Goal: Task Accomplishment & Management: Manage account settings

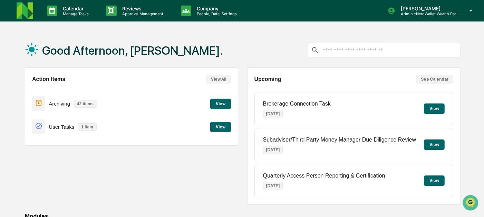
click at [218, 126] on button "View" at bounding box center [220, 127] width 21 height 10
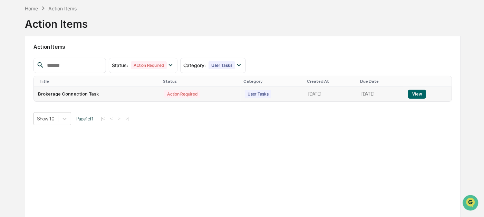
scroll to position [35, 0]
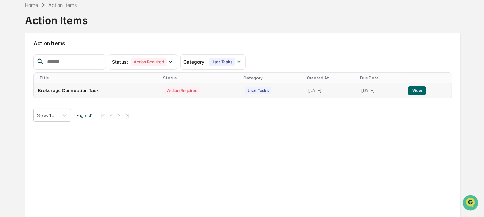
click at [422, 91] on button "View" at bounding box center [417, 90] width 18 height 9
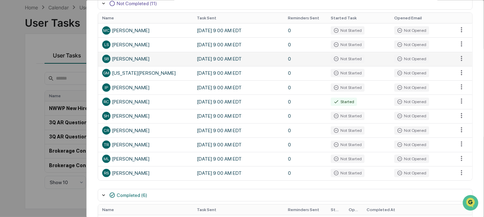
scroll to position [115, 0]
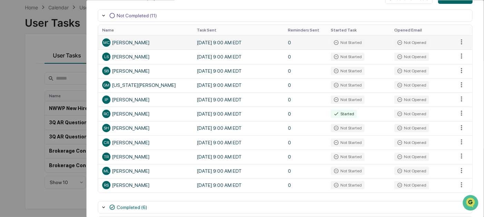
click at [123, 39] on div "MC [PERSON_NAME]" at bounding box center [145, 42] width 86 height 8
click at [459, 39] on html "Calendar Manage Tasks Reviews Approval Management Company People, Data, Setting…" at bounding box center [242, 76] width 484 height 217
click at [185, 42] on html "Calendar Manage Tasks Reviews Approval Management Company People, Data, Setting…" at bounding box center [244, 76] width 488 height 217
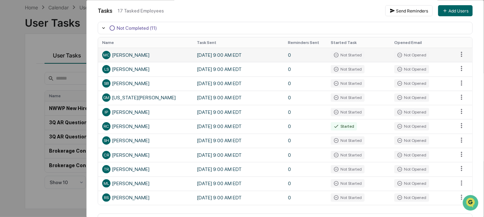
scroll to position [93, 0]
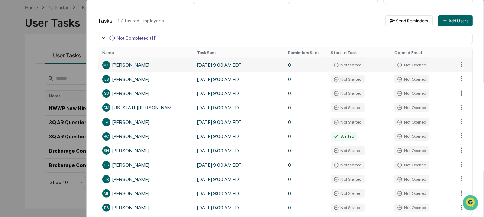
click at [228, 67] on td "[DATE] 9:00 AM EDT" at bounding box center [238, 65] width 91 height 14
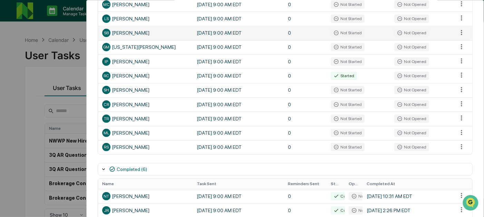
scroll to position [153, 0]
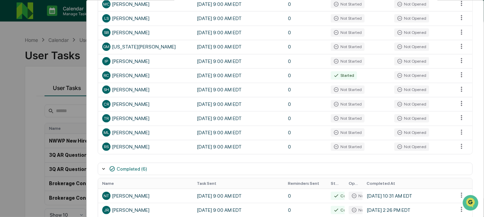
click at [3, 127] on div "User Tasks Brokerage Connection Task Task Details Brokerage Connection Task In …" at bounding box center [242, 108] width 484 height 217
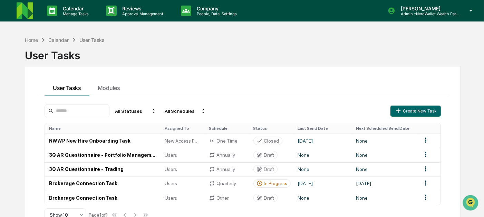
click at [28, 11] on img at bounding box center [25, 10] width 17 height 17
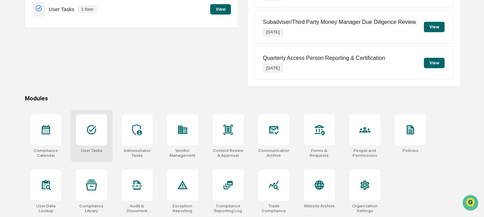
scroll to position [118, 0]
click at [85, 119] on div at bounding box center [91, 129] width 31 height 31
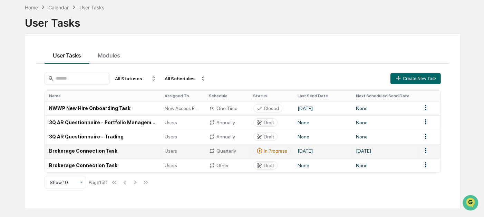
click at [387, 150] on td "[DATE]" at bounding box center [385, 151] width 66 height 14
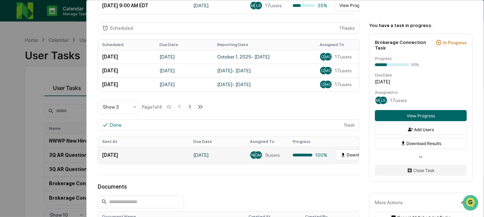
scroll to position [307, 0]
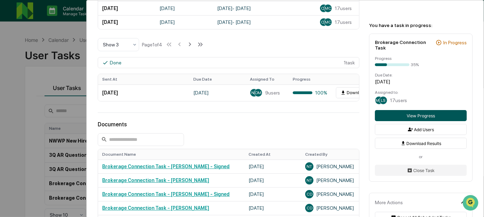
click at [409, 115] on button "View Progress" at bounding box center [421, 115] width 92 height 11
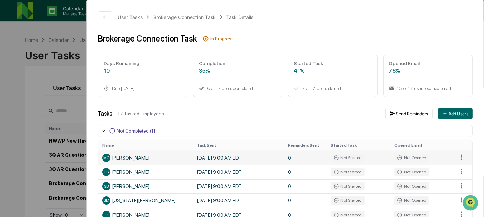
click at [127, 160] on div "MC [PERSON_NAME]" at bounding box center [145, 157] width 86 height 8
click at [455, 154] on html "Calendar Manage Tasks Reviews Approval Management Company People, Data, Setting…" at bounding box center [244, 108] width 488 height 217
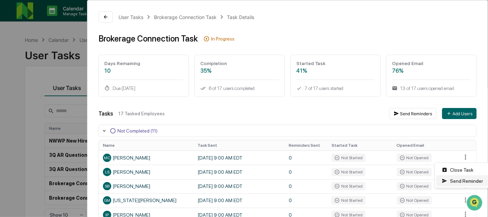
click at [457, 178] on div "Send Reminder" at bounding box center [463, 180] width 52 height 11
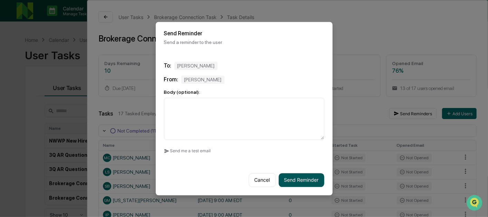
click at [291, 185] on button "Send Reminder" at bounding box center [302, 180] width 46 height 14
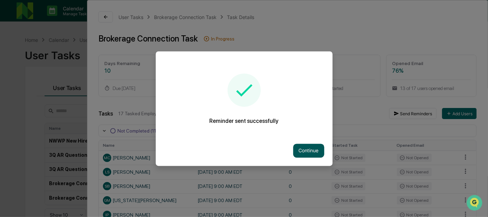
click at [313, 145] on button "Continue" at bounding box center [308, 150] width 31 height 14
